Goal: Find contact information: Find contact information

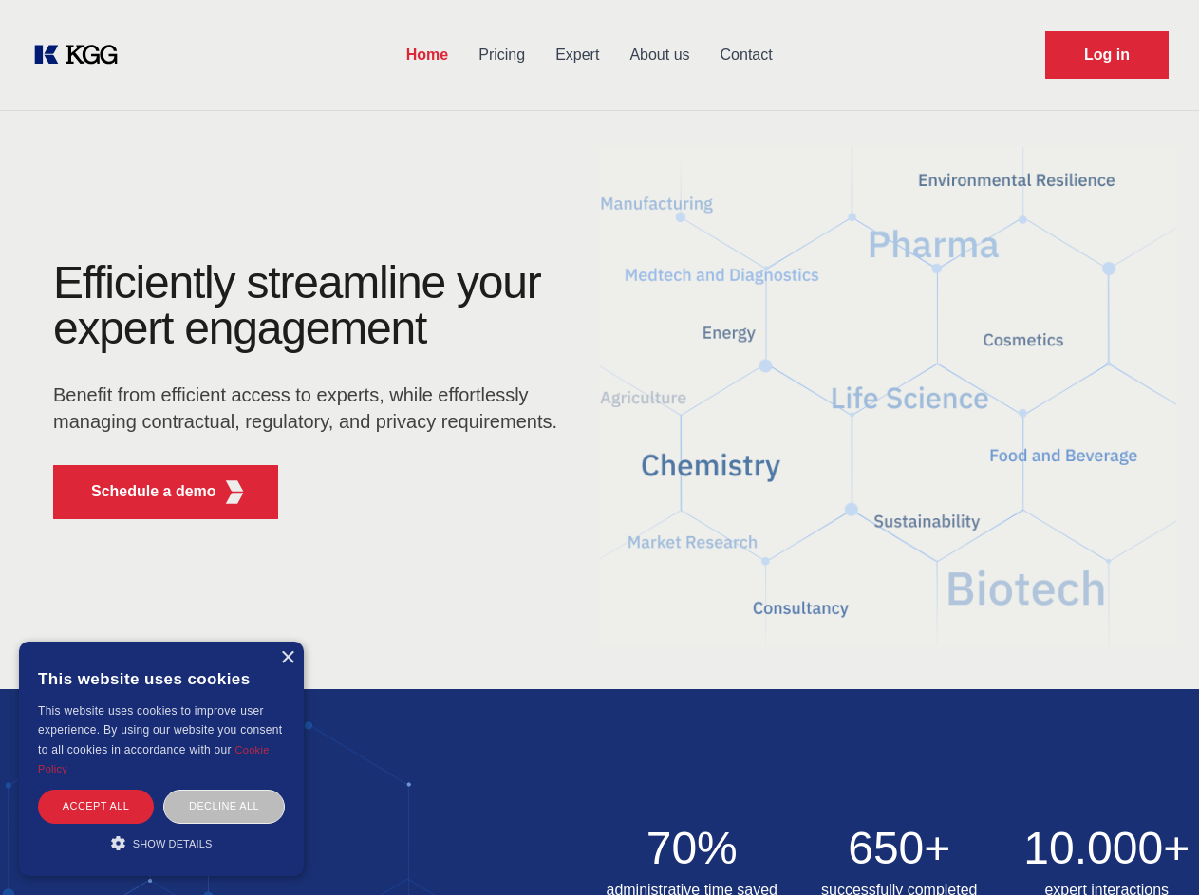
click at [599, 447] on div "Efficiently streamline your expert engagement Benefit from efficient access to …" at bounding box center [311, 397] width 577 height 274
click at [142, 492] on p "Schedule a demo" at bounding box center [153, 491] width 125 height 23
click at [287, 658] on div "× This website uses cookies This website uses cookies to improve user experienc…" at bounding box center [161, 759] width 285 height 234
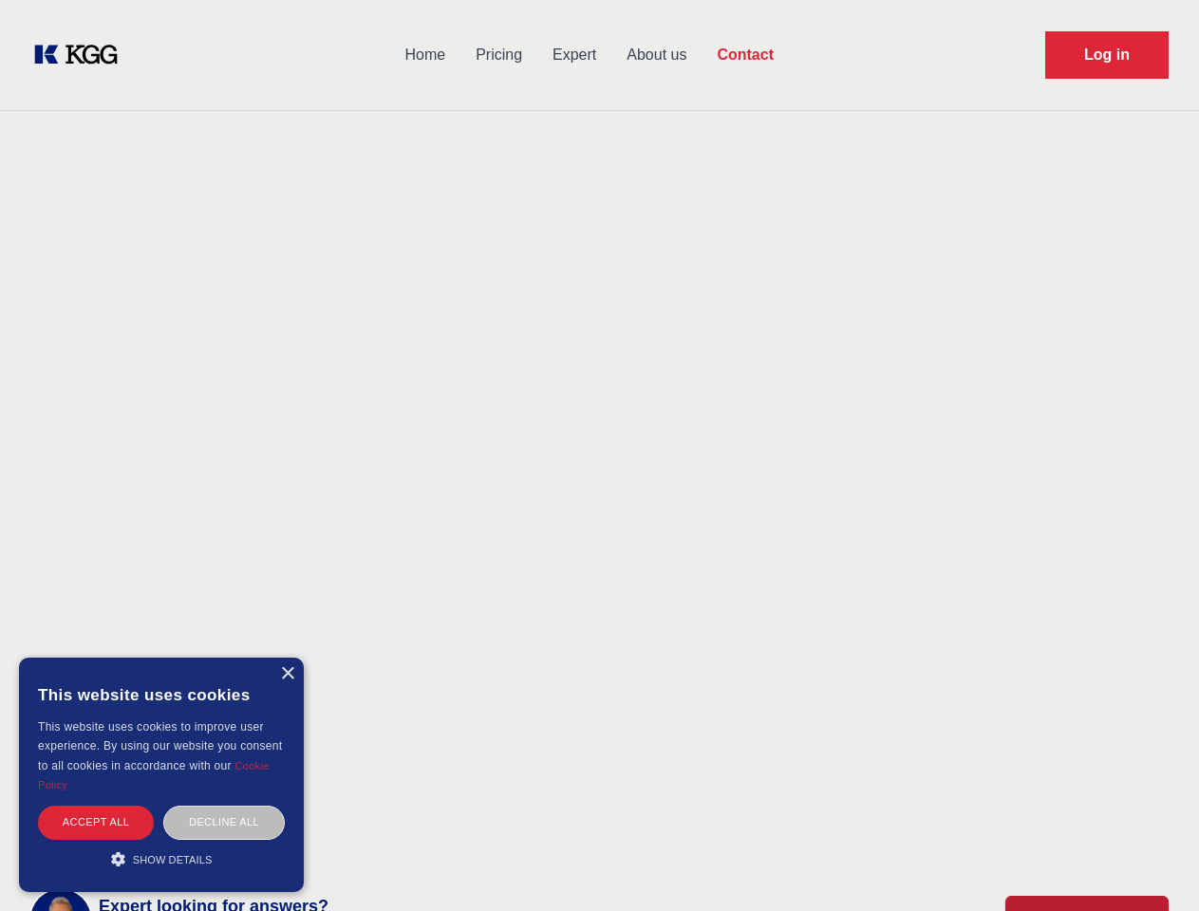
click at [96, 806] on div "Accept all" at bounding box center [96, 822] width 116 height 33
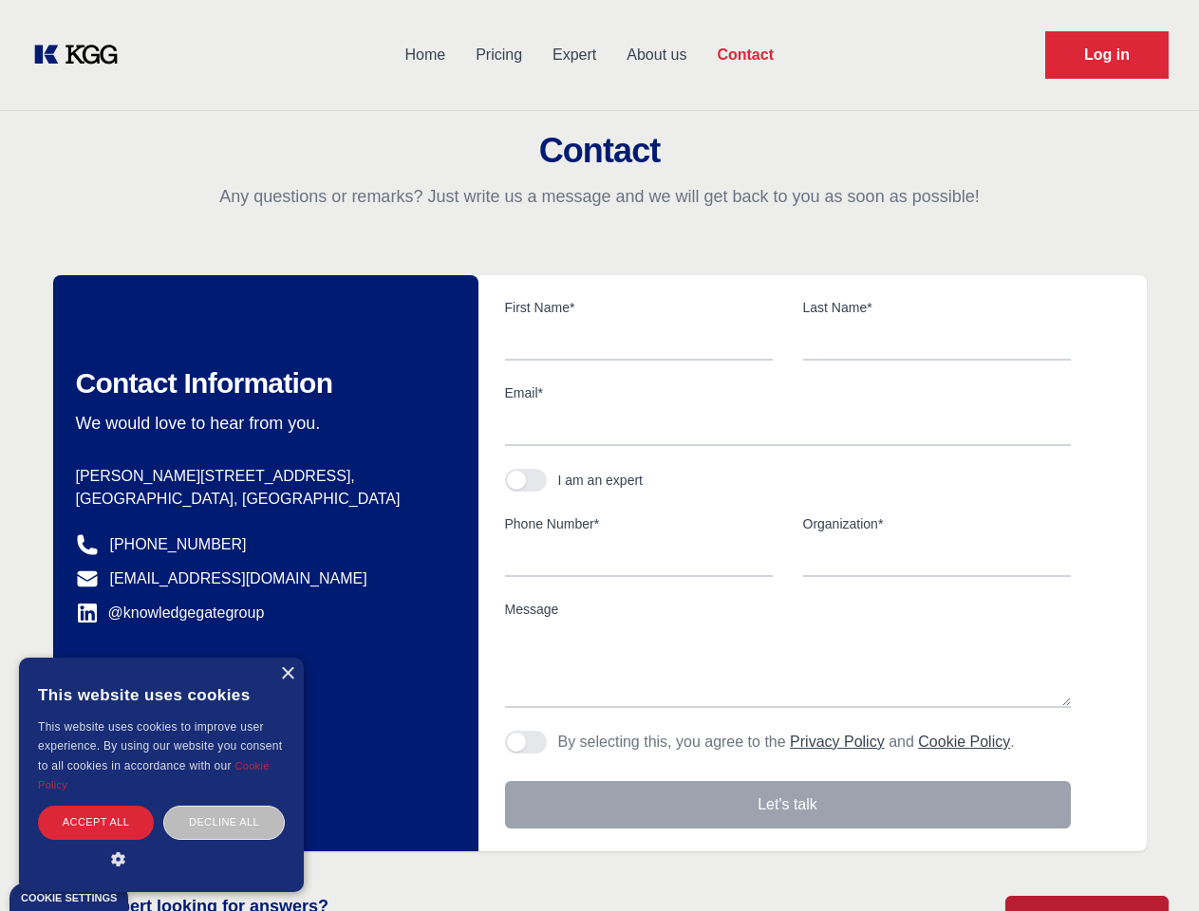
click at [224, 806] on div "Contact Information We would love to hear from you. Postal address [PERSON_NAME…" at bounding box center [265, 563] width 425 height 576
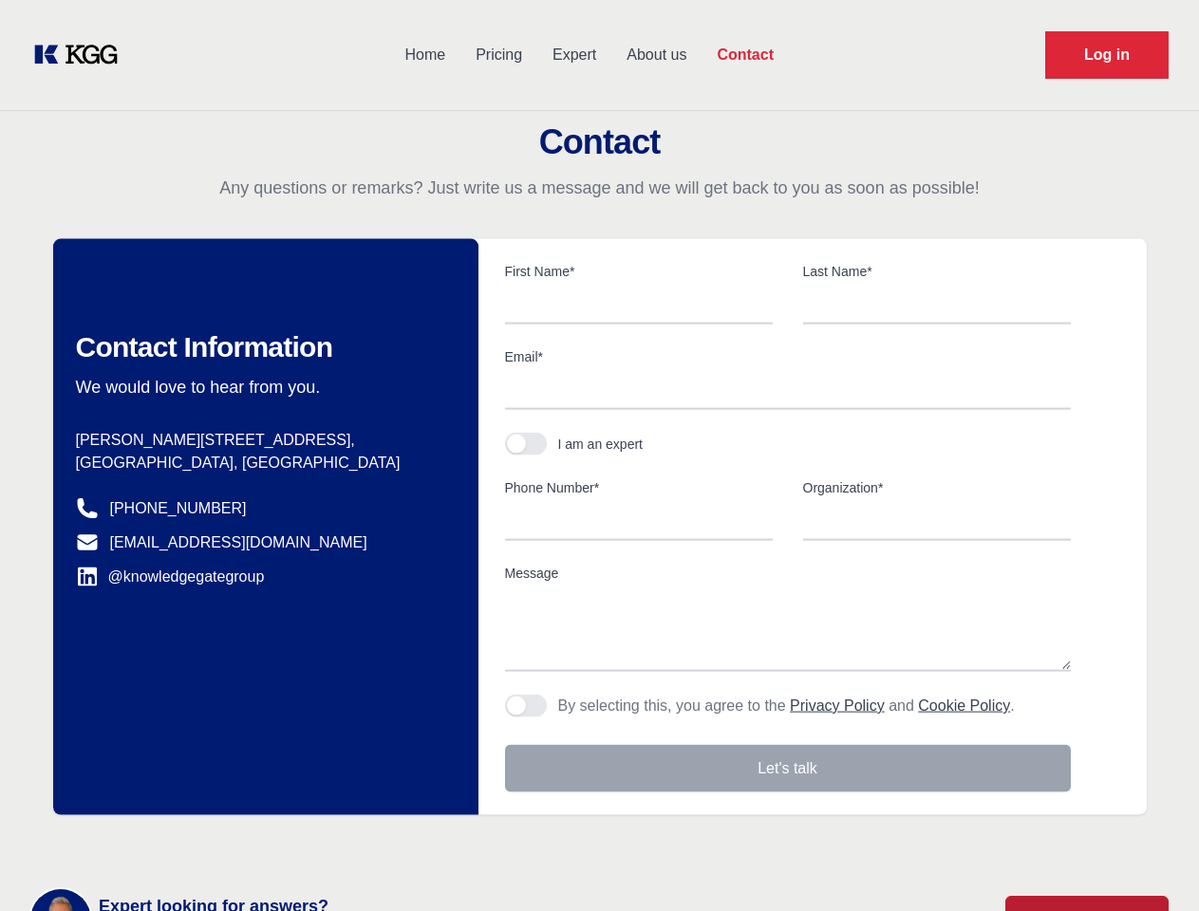
click at [161, 843] on main "Contact Any questions or remarks? Just write us a message and we will get back …" at bounding box center [599, 494] width 1199 height 988
